Goal: Check status: Check status

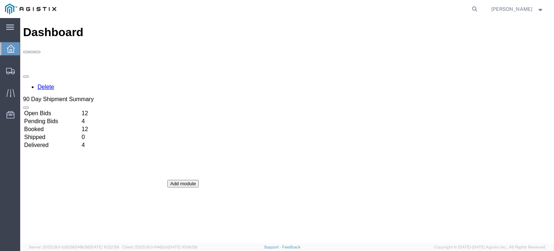
click at [9, 50] on icon at bounding box center [11, 49] width 8 height 8
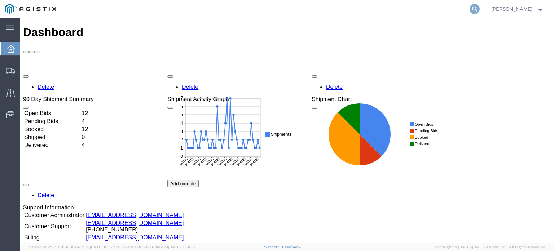
click at [277, 11] on icon at bounding box center [474, 9] width 10 height 10
paste input "TruckingKing!123"
drag, startPoint x: 420, startPoint y: 23, endPoint x: 112, endPoint y: 22, distance: 307.5
paste input "5685577"
type input "56855773"
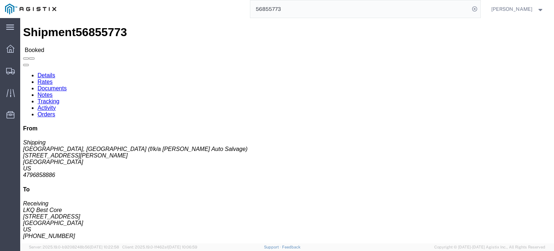
click link "Rates"
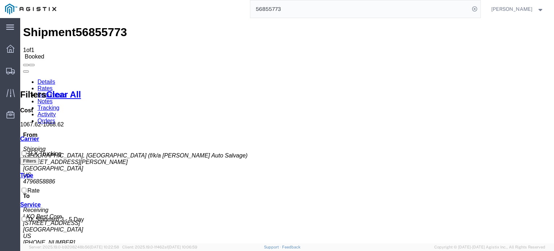
copy b "1,067.62"
drag, startPoint x: 242, startPoint y: 100, endPoint x: 259, endPoint y: 102, distance: 17.1
